Goal: Find specific page/section: Find specific page/section

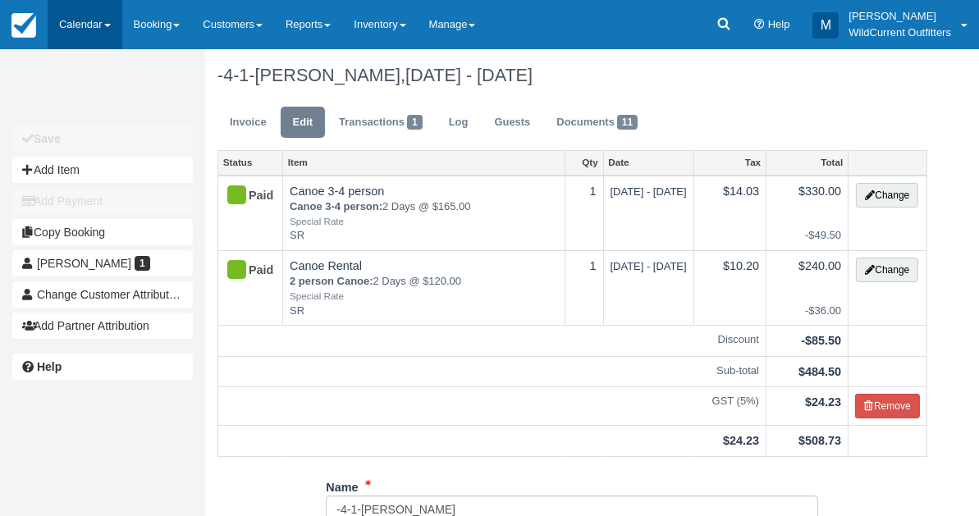
click at [85, 21] on link "Calendar" at bounding box center [85, 24] width 75 height 49
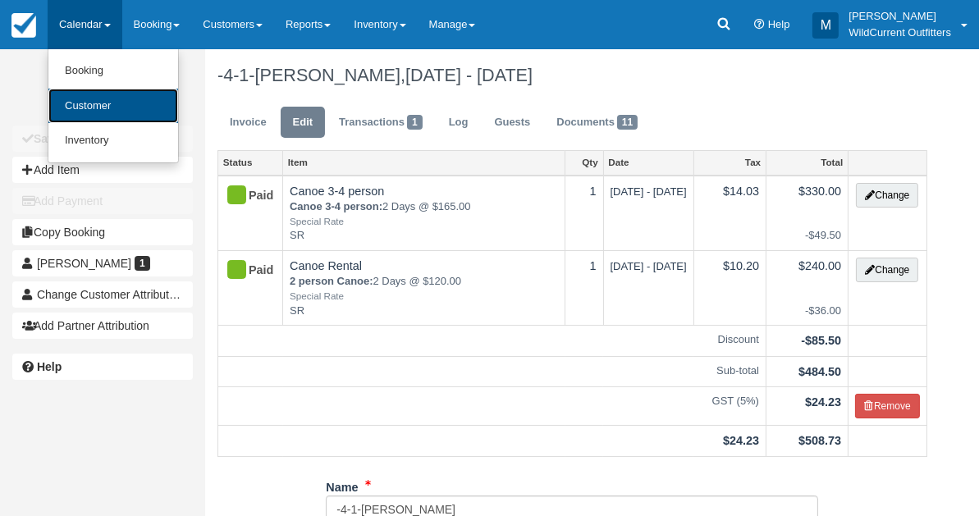
click at [76, 99] on link "Customer" at bounding box center [113, 106] width 130 height 35
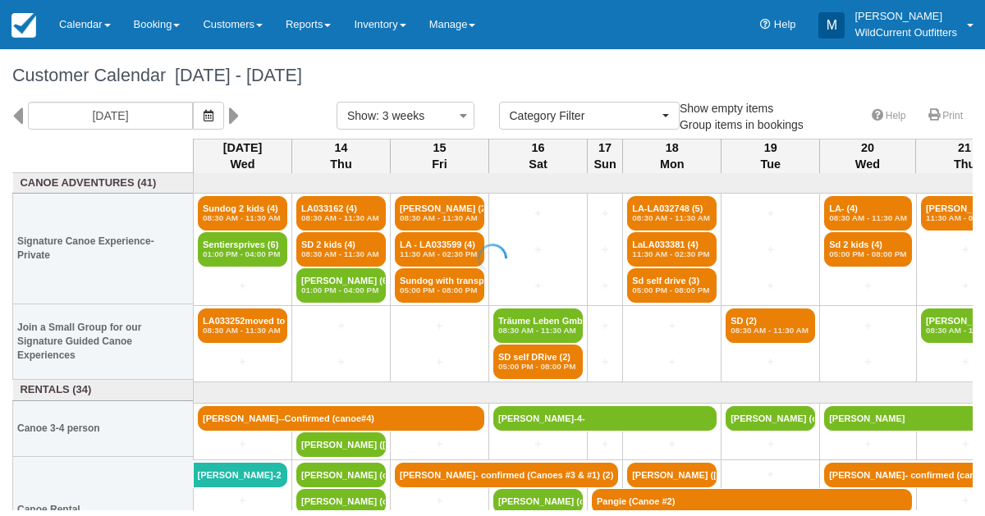
select select
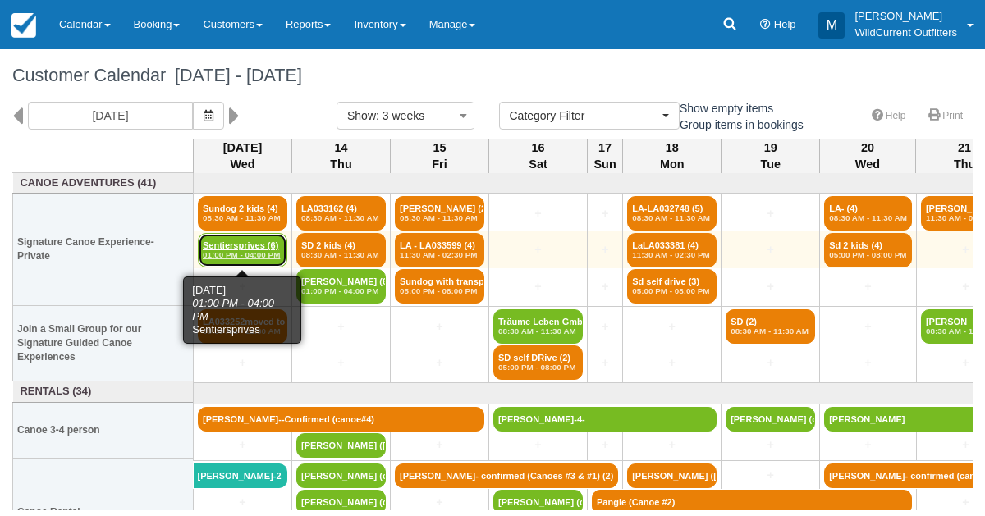
click at [231, 245] on link "Sentiersprives (6) 01:00 PM - 04:00 PM" at bounding box center [242, 250] width 89 height 34
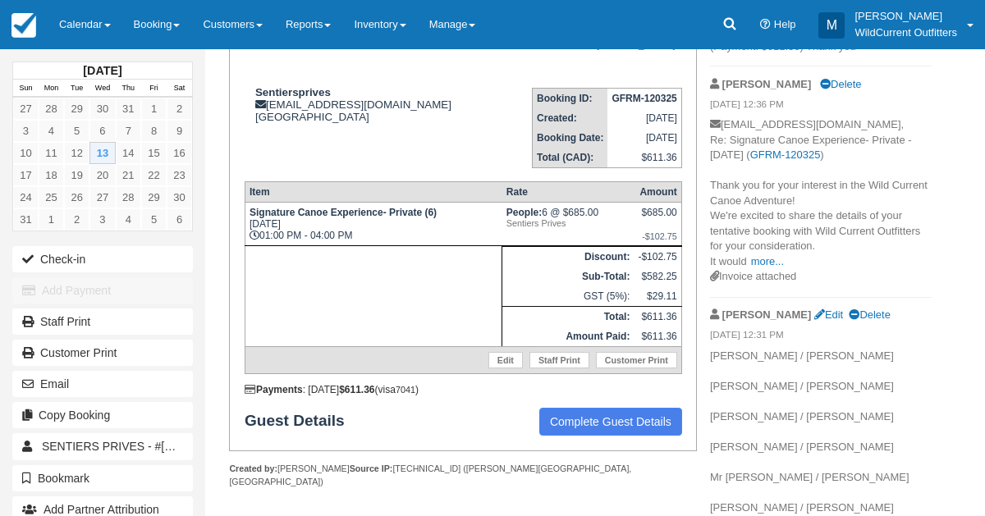
scroll to position [214, 0]
